Goal: Task Accomplishment & Management: Use online tool/utility

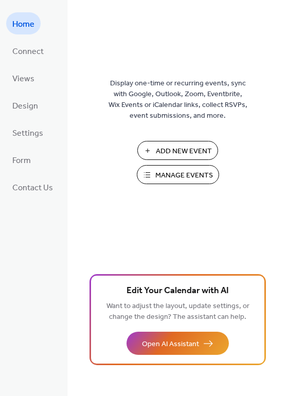
click at [133, 96] on span "Display one-time or recurring events, sync with Google, Outlook, Zoom, Eventbri…" at bounding box center [177, 99] width 139 height 43
click at [28, 100] on span "Design" at bounding box center [25, 106] width 26 height 16
click at [24, 106] on span "Design" at bounding box center [25, 106] width 26 height 16
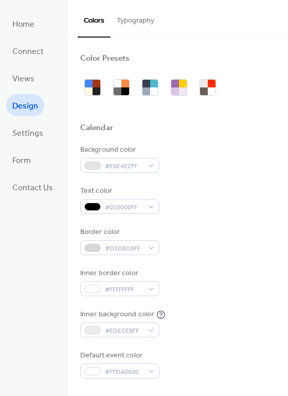
click at [189, 167] on div "Background color #E6E4E2FF" at bounding box center [177, 158] width 195 height 28
click at [31, 75] on span "Views" at bounding box center [23, 79] width 22 height 16
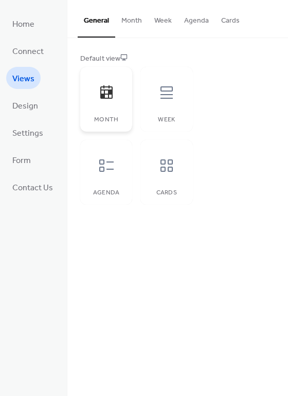
click at [108, 102] on div at bounding box center [106, 92] width 31 height 31
click at [34, 51] on span "Connect" at bounding box center [27, 52] width 31 height 16
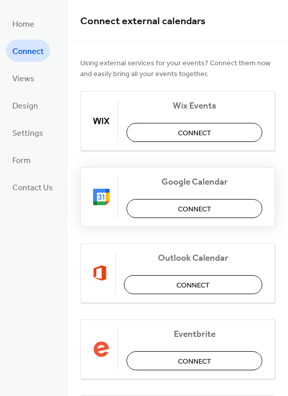
click at [188, 208] on span "Connect" at bounding box center [194, 209] width 33 height 11
